Goal: Transaction & Acquisition: Subscribe to service/newsletter

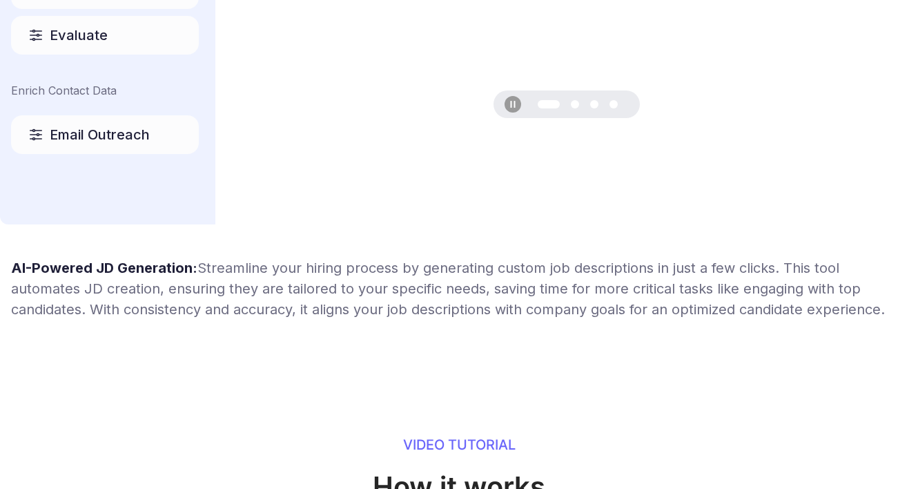
scroll to position [929, 0]
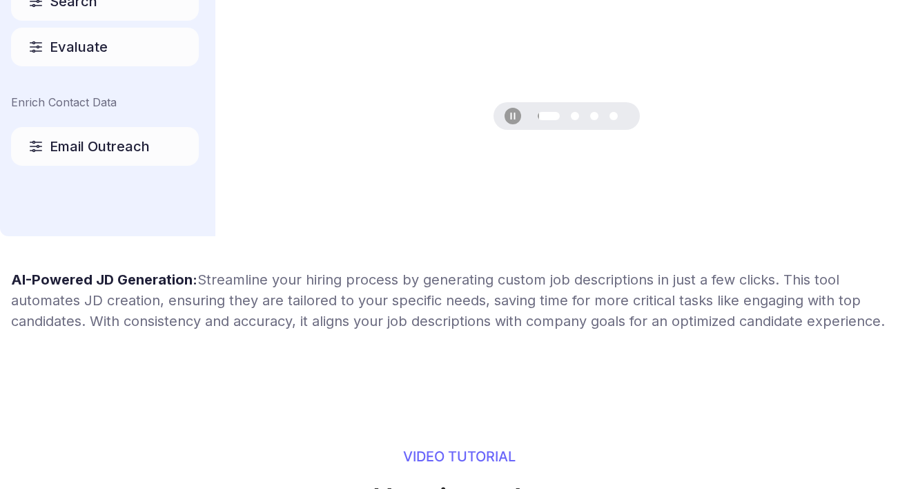
click at [473, 287] on p "AI-Powered JD Generation: Streamline your hiring process by generating custom j…" at bounding box center [459, 300] width 918 height 62
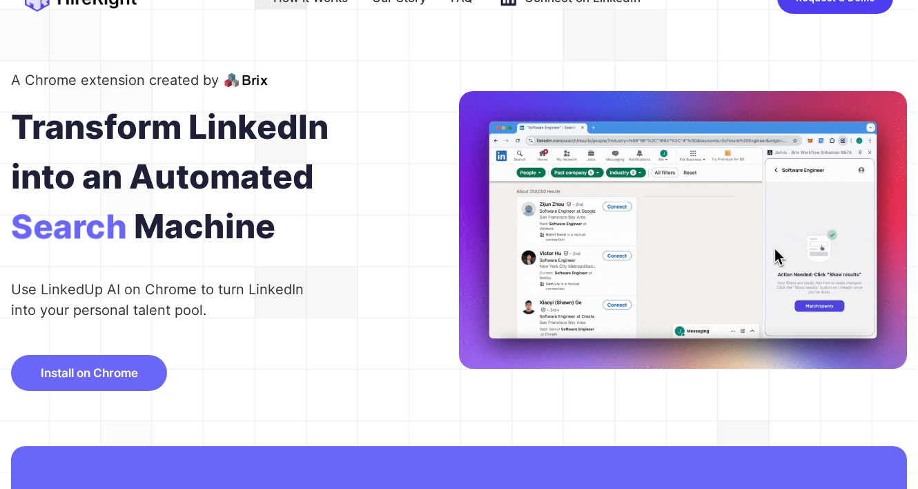
scroll to position [0, 0]
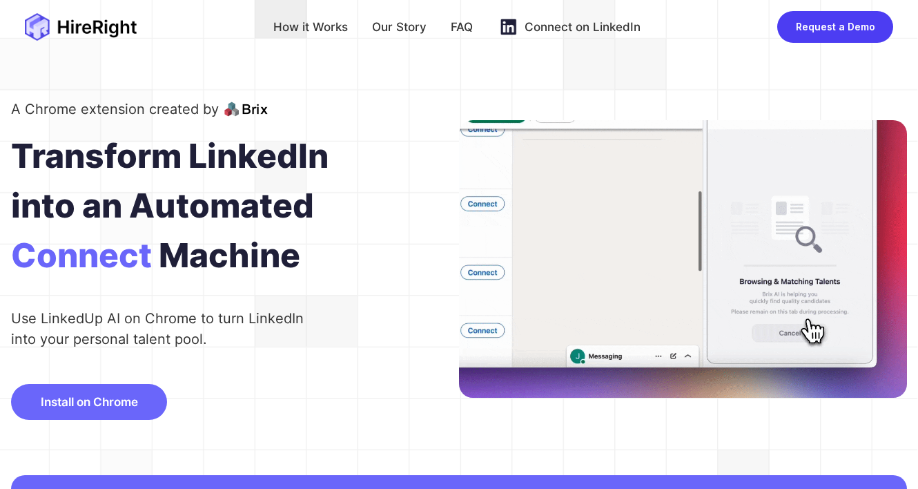
click at [367, 367] on div "A Chrome extension created by Transform LinkedIn into an Automated Connect Mach…" at bounding box center [235, 259] width 448 height 322
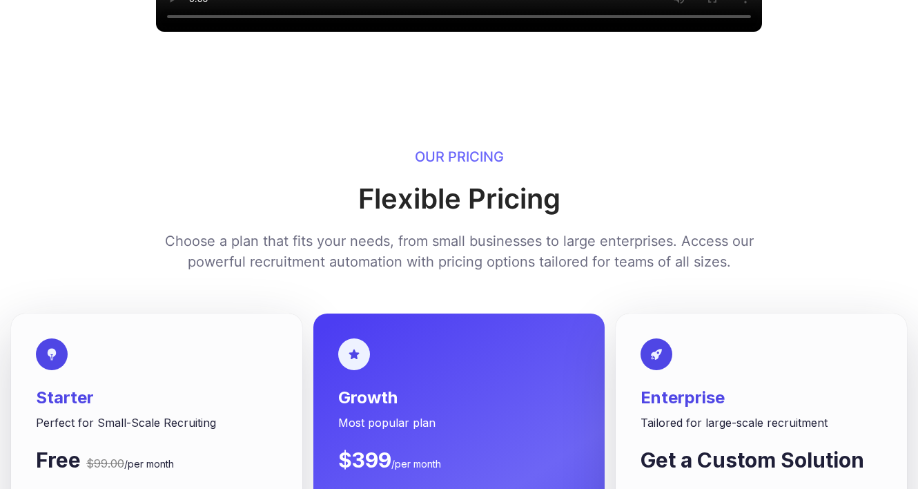
scroll to position [1940, 0]
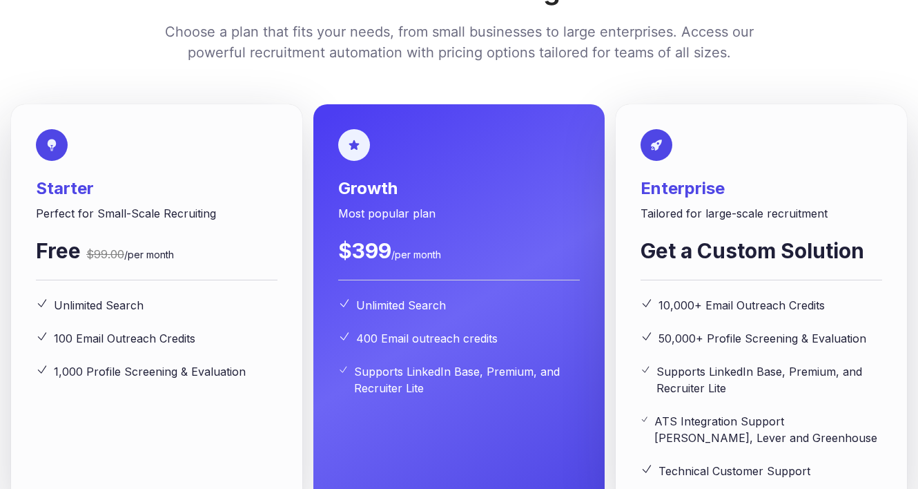
click at [502, 222] on span "Most popular plan" at bounding box center [459, 213] width 242 height 17
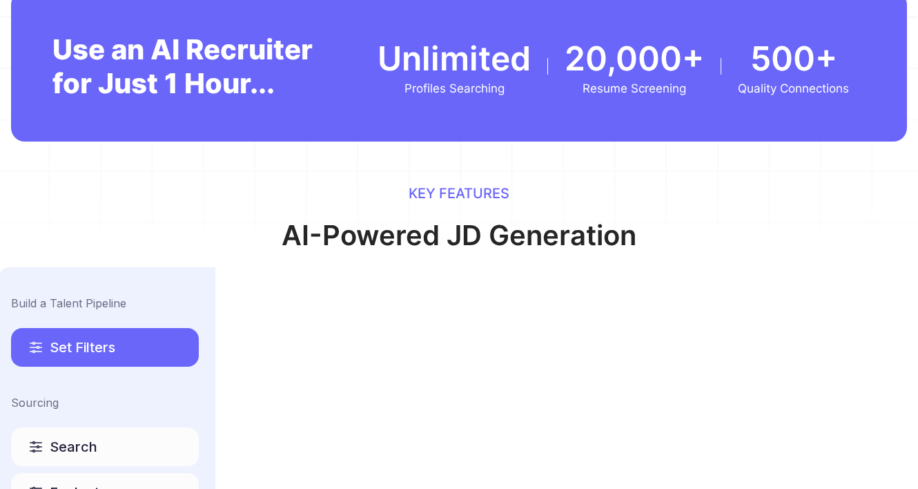
scroll to position [0, 0]
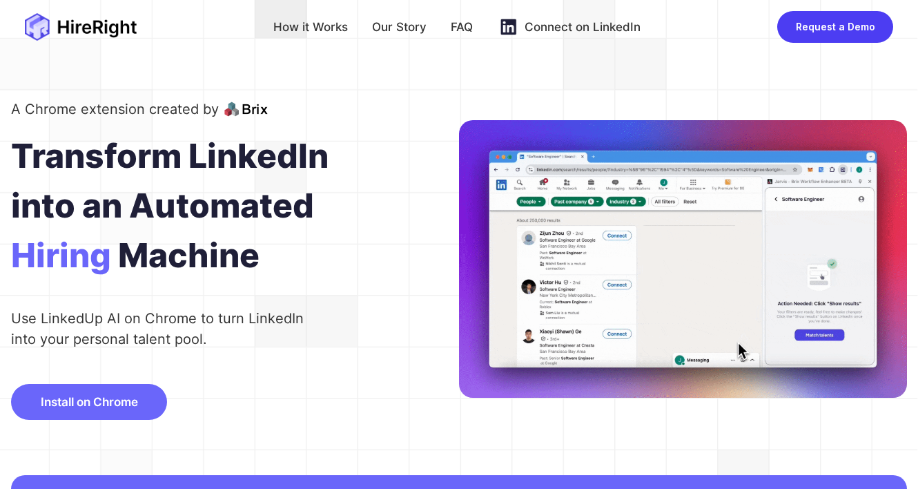
click at [244, 113] on img at bounding box center [245, 109] width 43 height 17
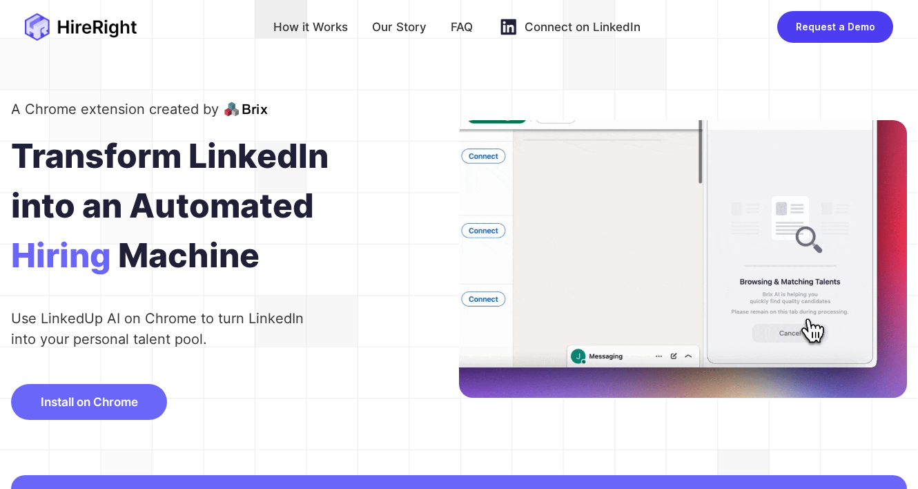
click at [244, 113] on img at bounding box center [245, 109] width 43 height 17
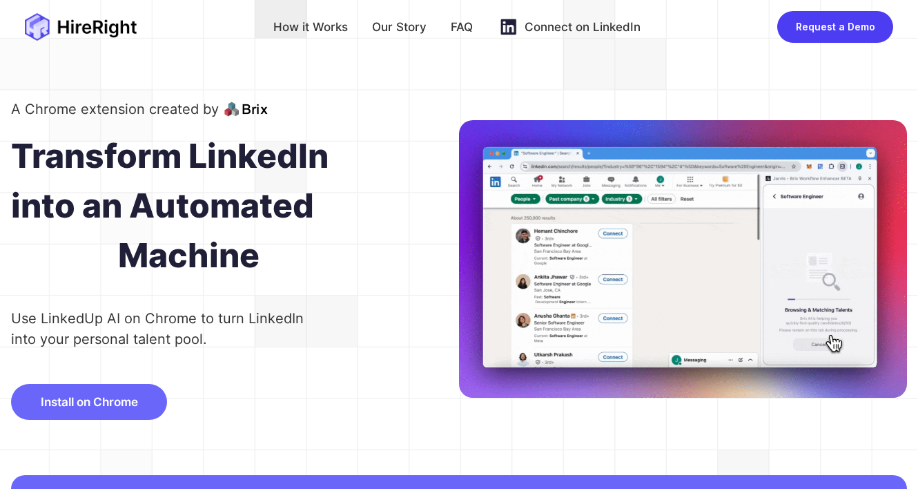
click at [244, 113] on img at bounding box center [245, 109] width 43 height 17
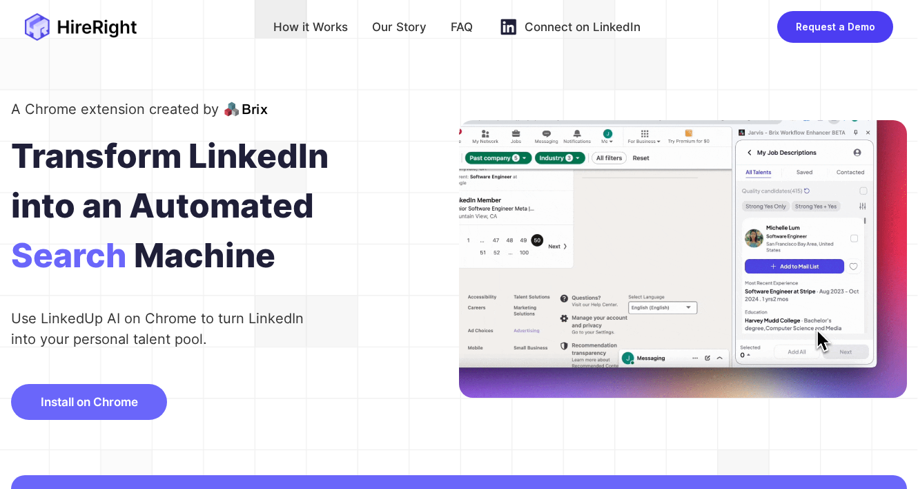
click at [196, 113] on div "A Chrome extension created by" at bounding box center [115, 109] width 208 height 22
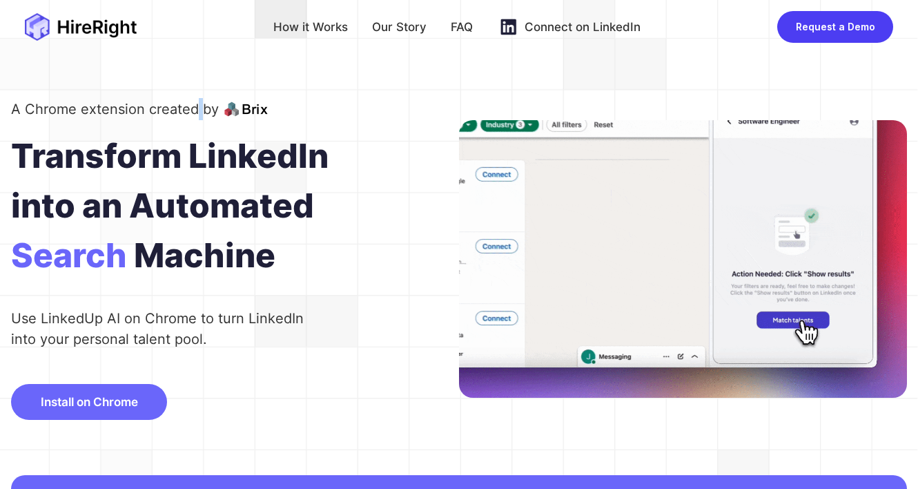
click at [196, 113] on div "A Chrome extension created by" at bounding box center [115, 109] width 208 height 22
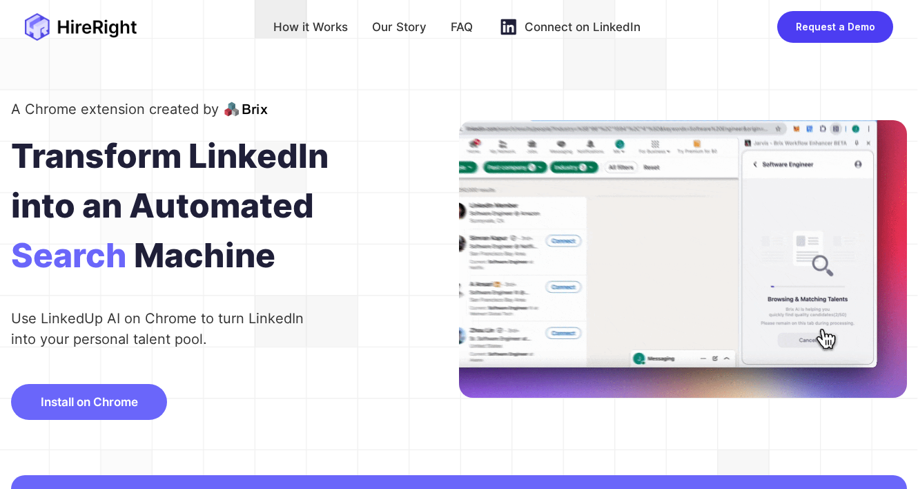
click at [196, 113] on div "A Chrome extension created by" at bounding box center [115, 109] width 208 height 22
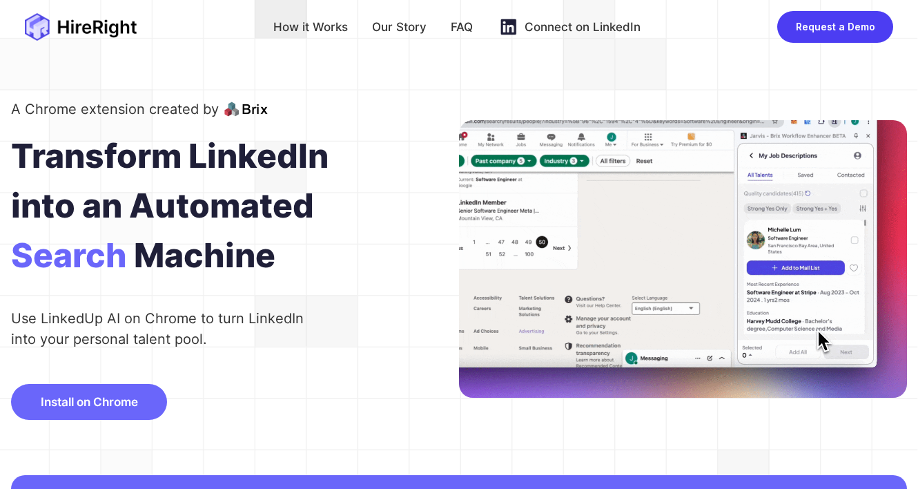
click at [203, 113] on div "A Chrome extension created by" at bounding box center [115, 109] width 208 height 22
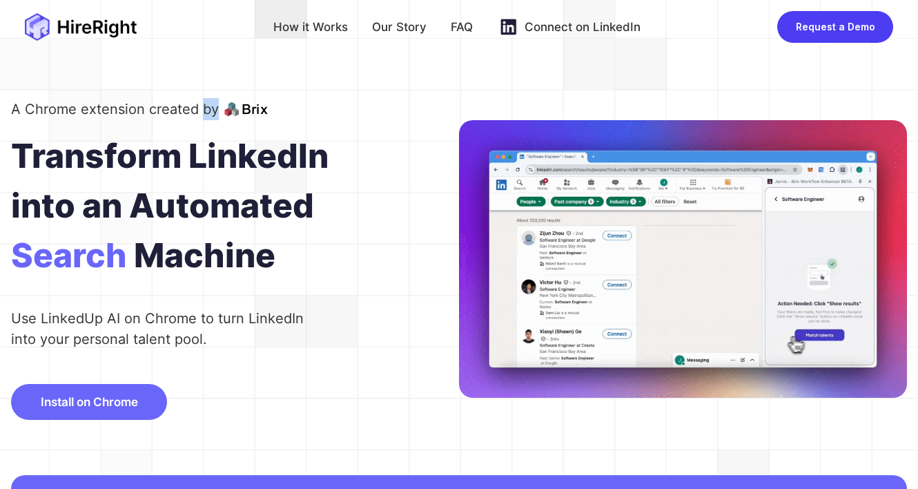
click at [203, 113] on div "A Chrome extension created by" at bounding box center [115, 109] width 208 height 22
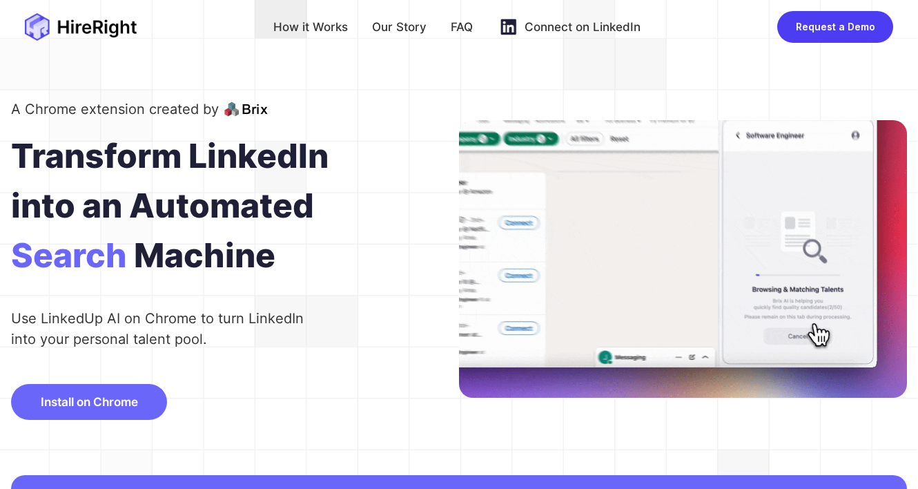
click at [203, 113] on div "A Chrome extension created by" at bounding box center [115, 109] width 208 height 22
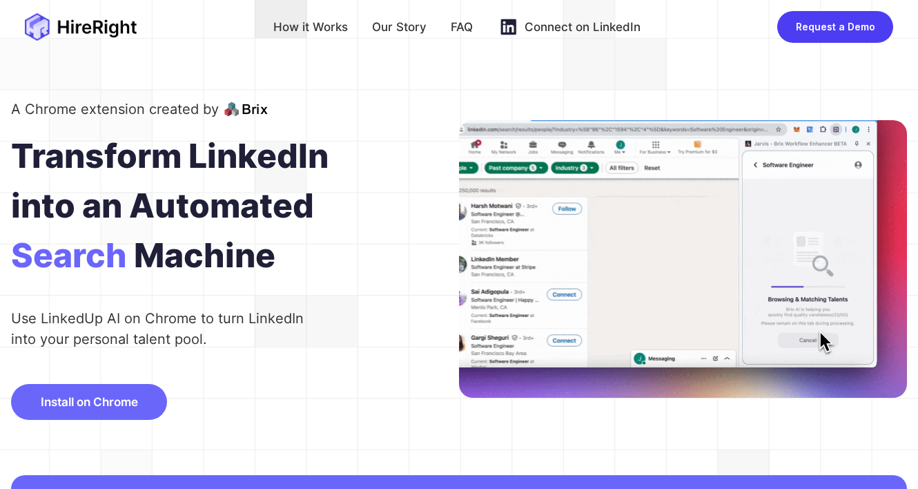
click at [358, 159] on div "Transform LinkedIn" at bounding box center [235, 156] width 448 height 50
